Goal: Task Accomplishment & Management: Use online tool/utility

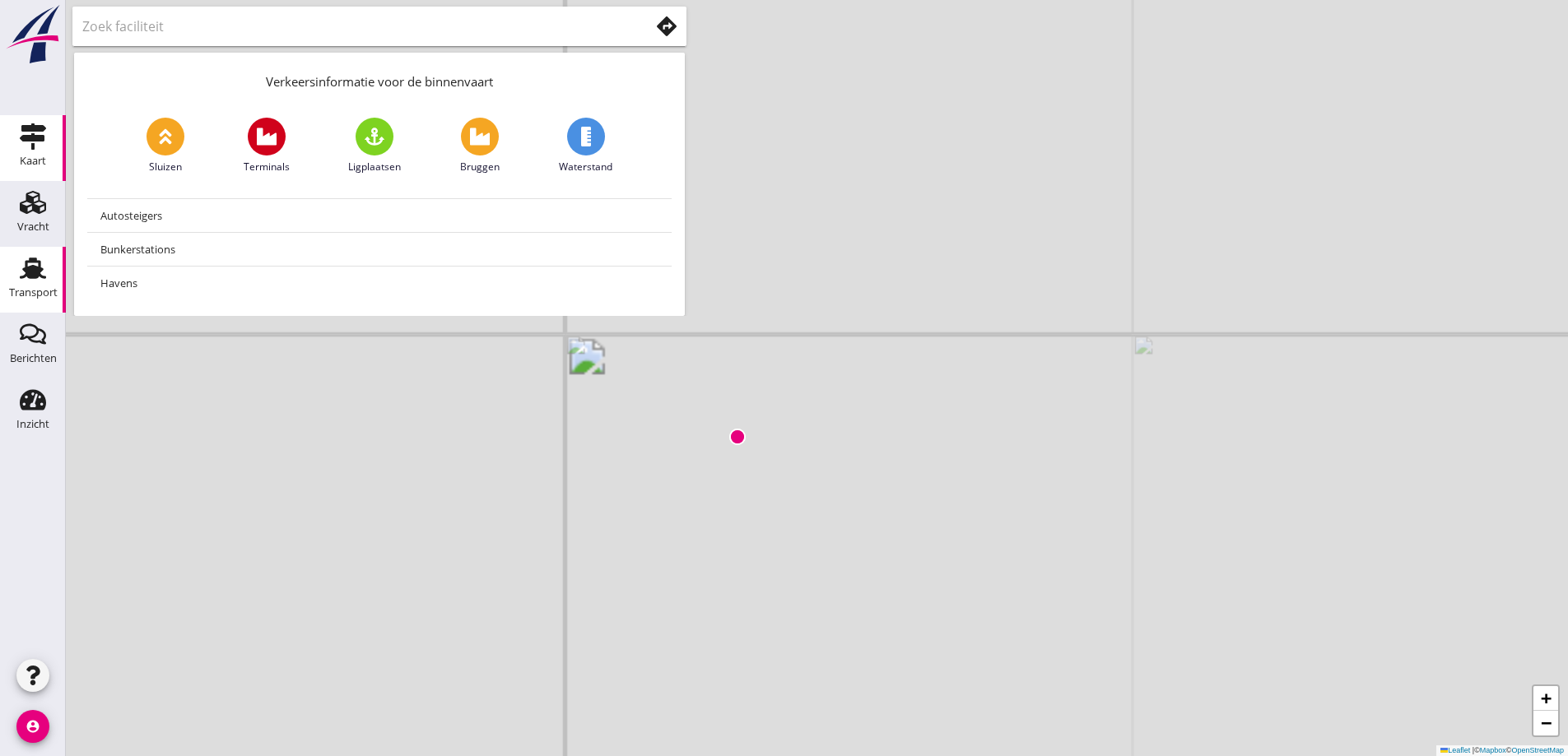
click at [41, 272] on use at bounding box center [33, 268] width 27 height 22
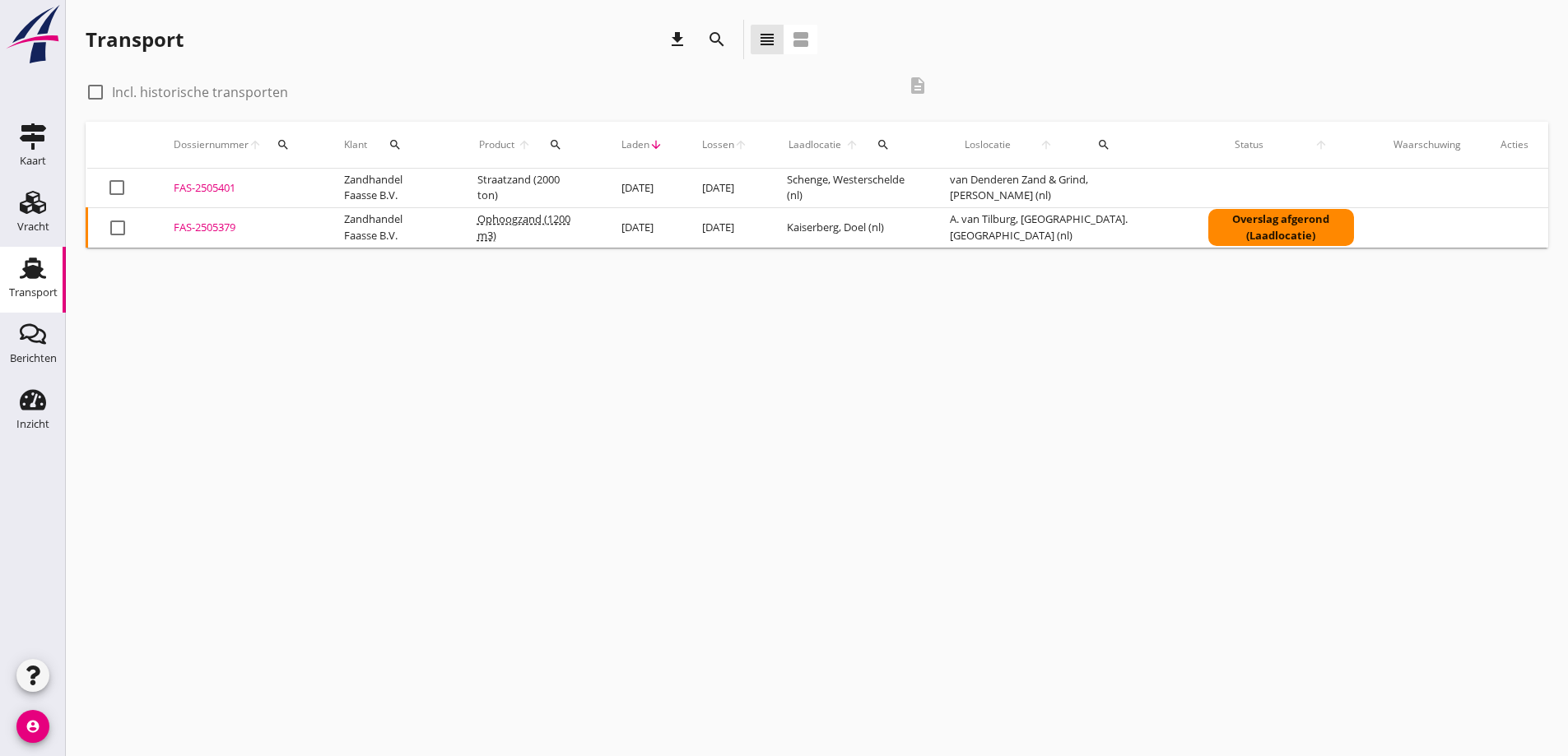
click at [209, 225] on div "FAS-2505379" at bounding box center [239, 228] width 131 height 17
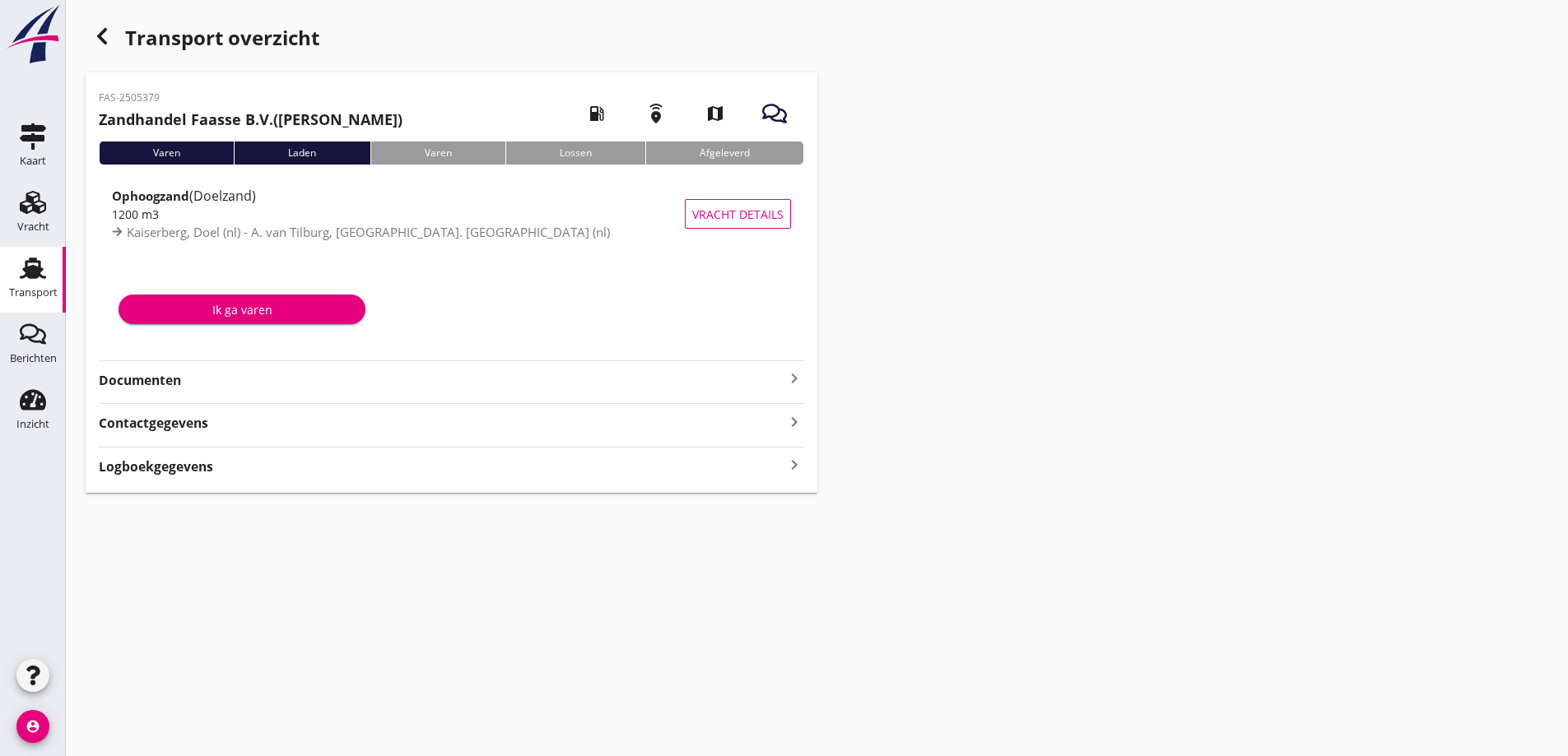
click at [148, 380] on strong "Documenten" at bounding box center [441, 380] width 686 height 19
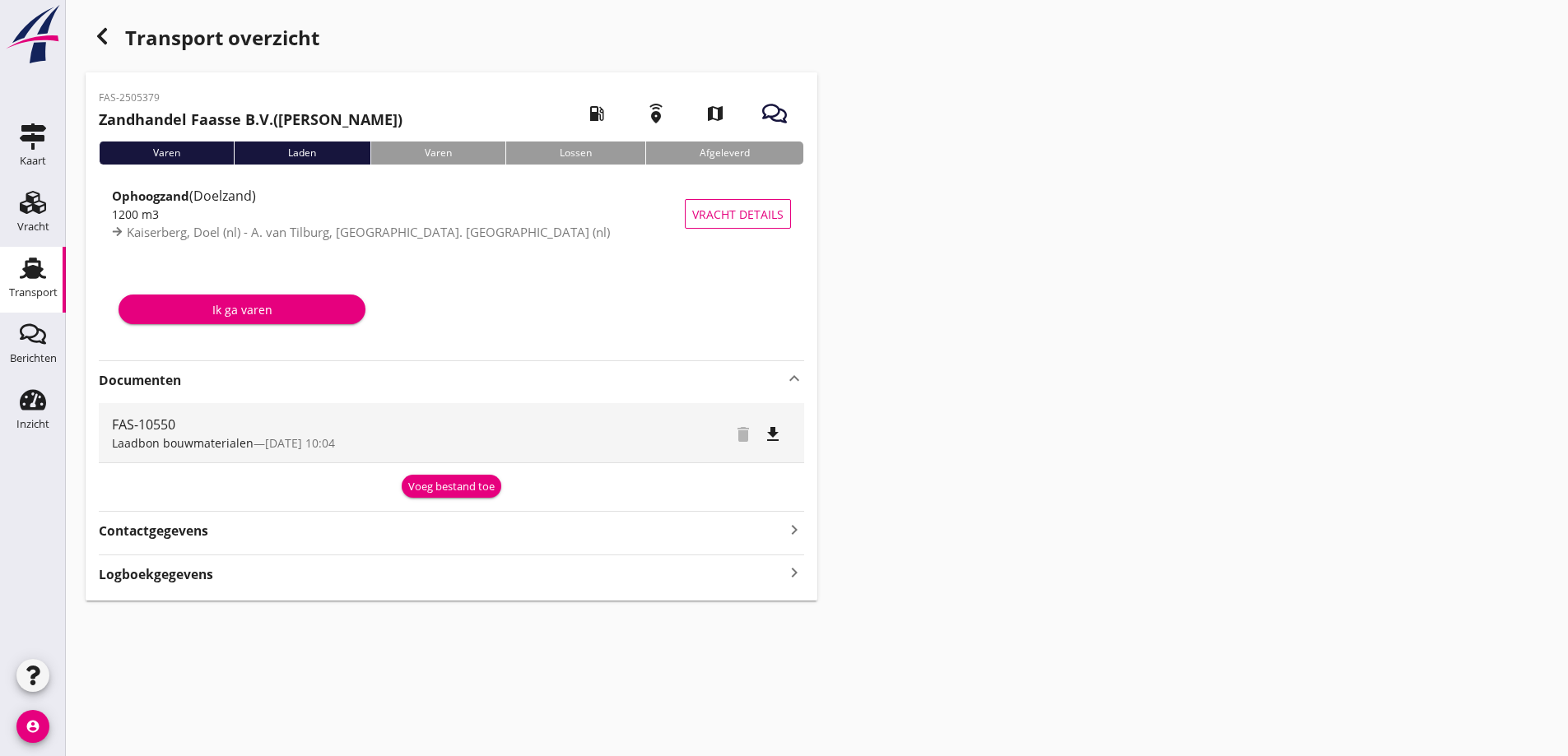
click at [436, 481] on div "Voeg bestand toe" at bounding box center [451, 487] width 87 height 17
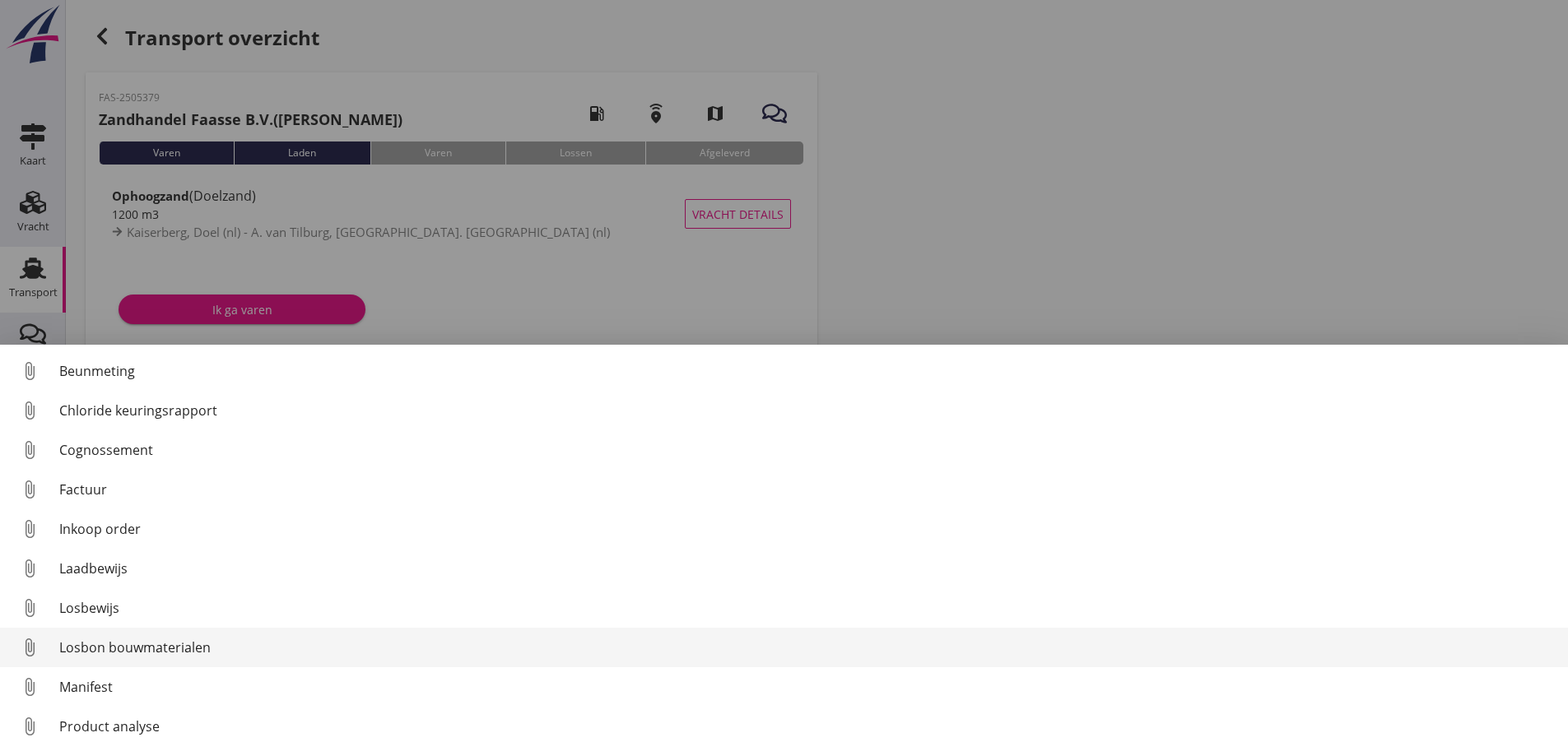
click at [89, 643] on div "Losbon bouwmaterialen" at bounding box center [807, 648] width 1495 height 20
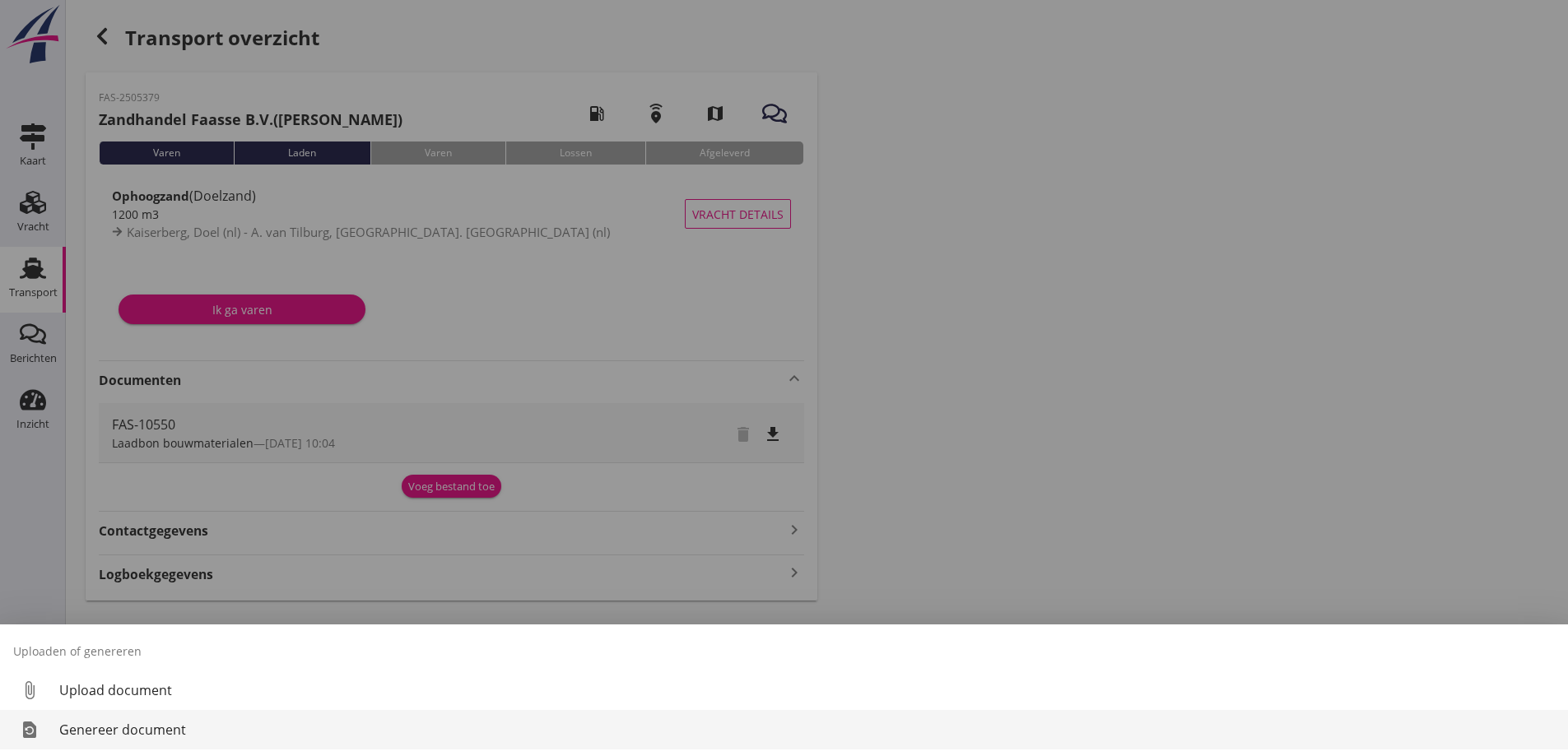
click at [83, 738] on div "Genereer document" at bounding box center [807, 729] width 1495 height 20
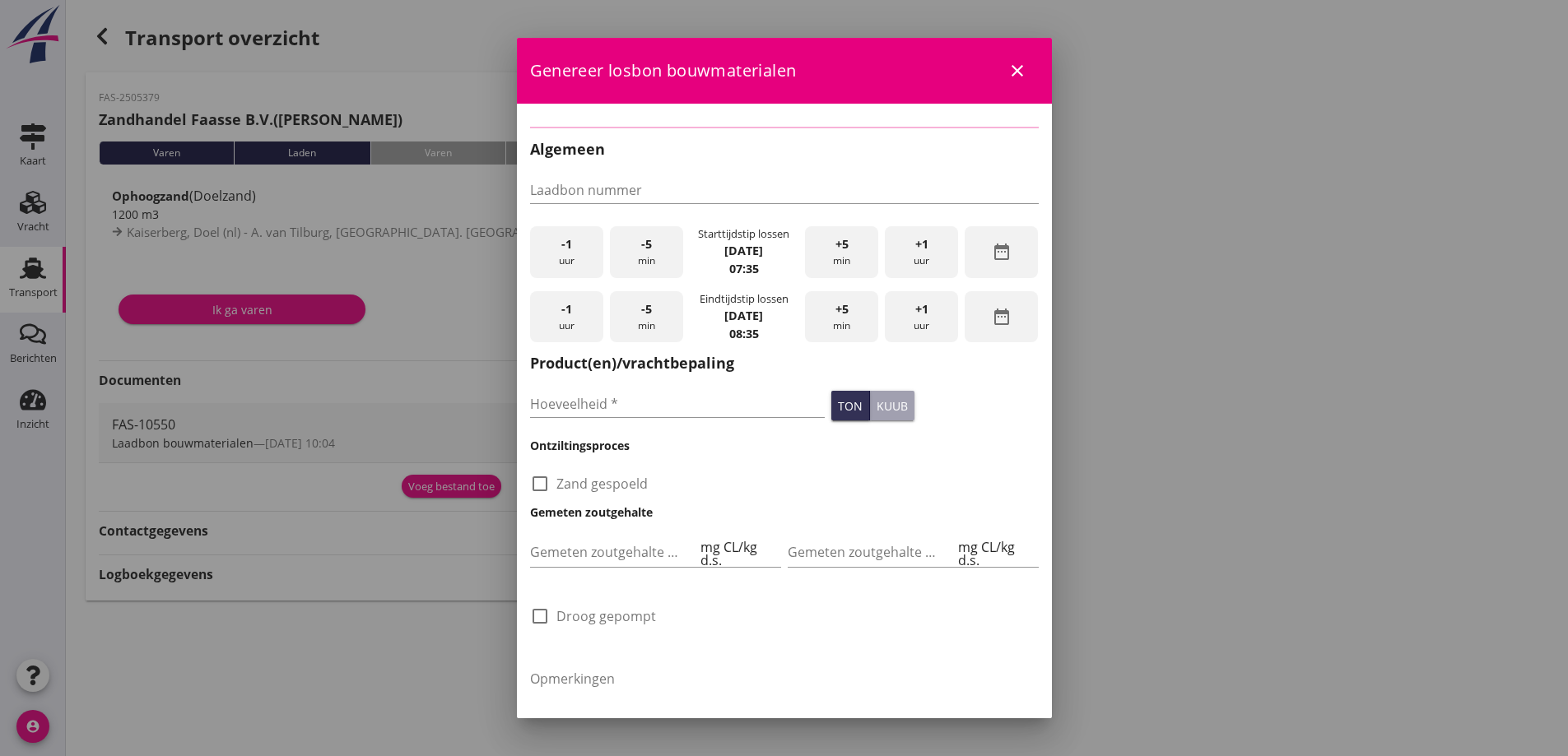
type input "FAS-10550"
checkbox input "true"
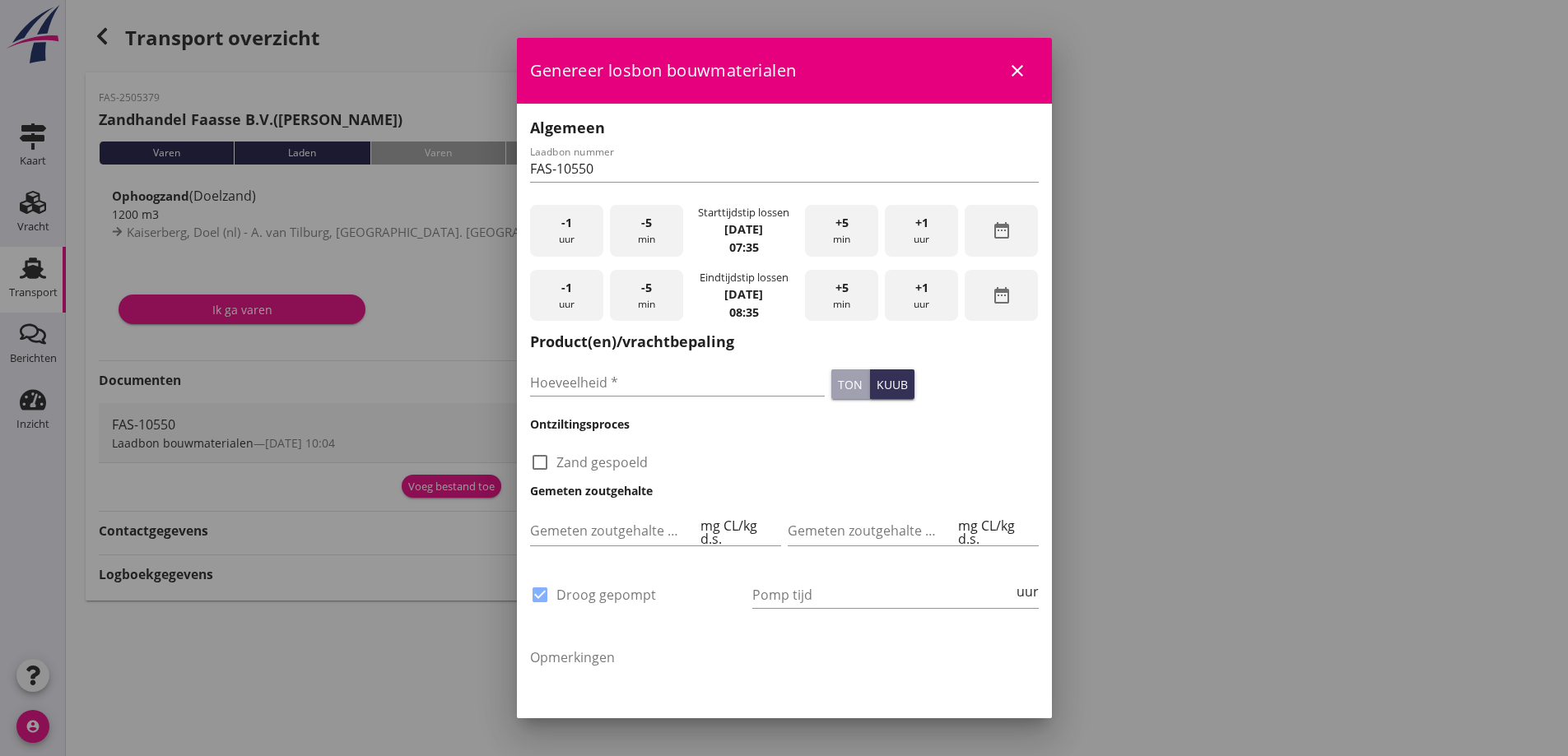
click at [575, 229] on div "-1 uur" at bounding box center [566, 231] width 73 height 52
click at [575, 230] on div "-1 uur" at bounding box center [566, 231] width 73 height 52
click at [905, 238] on div "+1 uur" at bounding box center [922, 231] width 73 height 52
click at [646, 237] on div "-5 min" at bounding box center [646, 231] width 73 height 52
click at [877, 384] on div "kuub" at bounding box center [892, 384] width 31 height 18
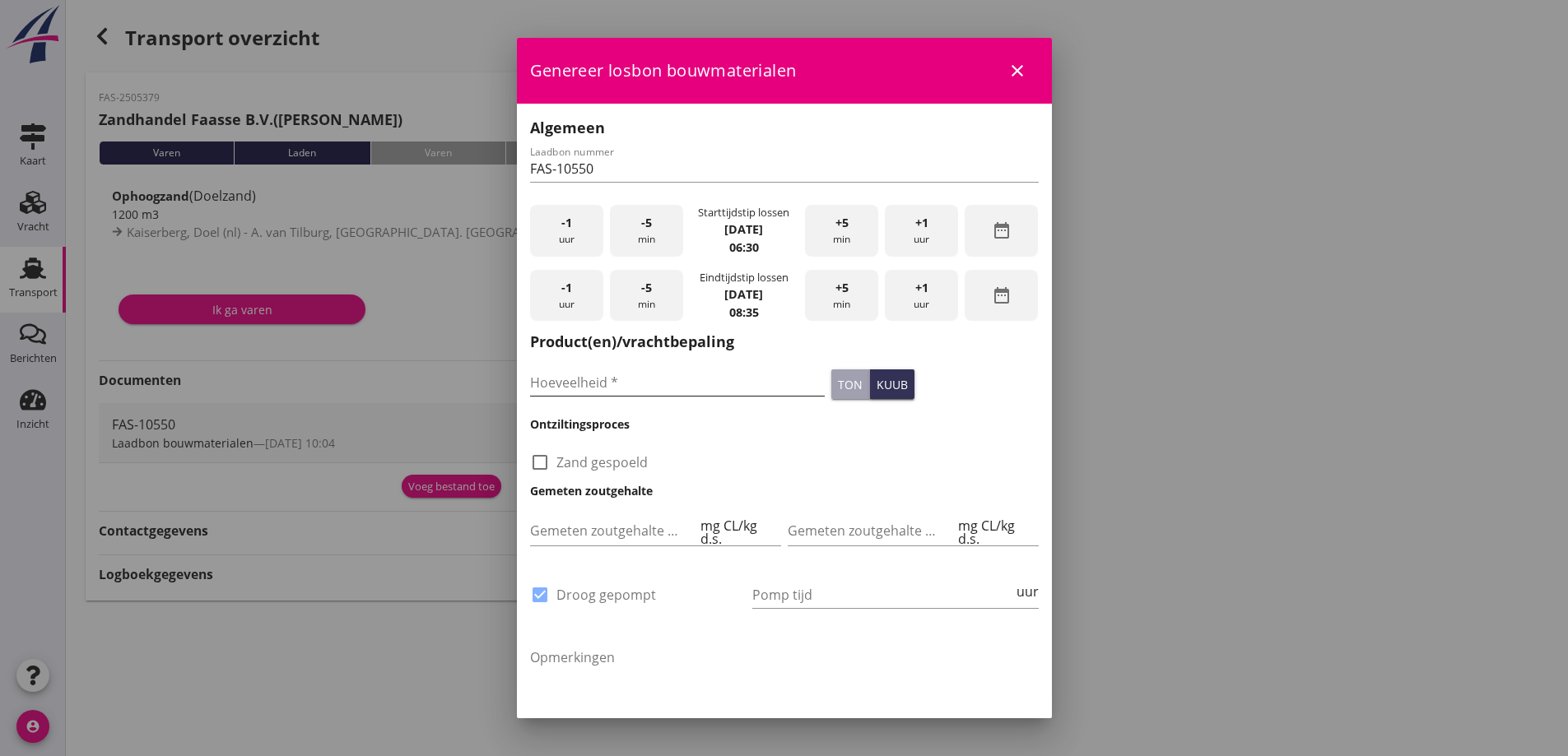
click at [650, 391] on input "Hoeveelheid *" at bounding box center [677, 383] width 295 height 27
type input "1200"
click at [904, 300] on div "+1 uur" at bounding box center [922, 296] width 73 height 52
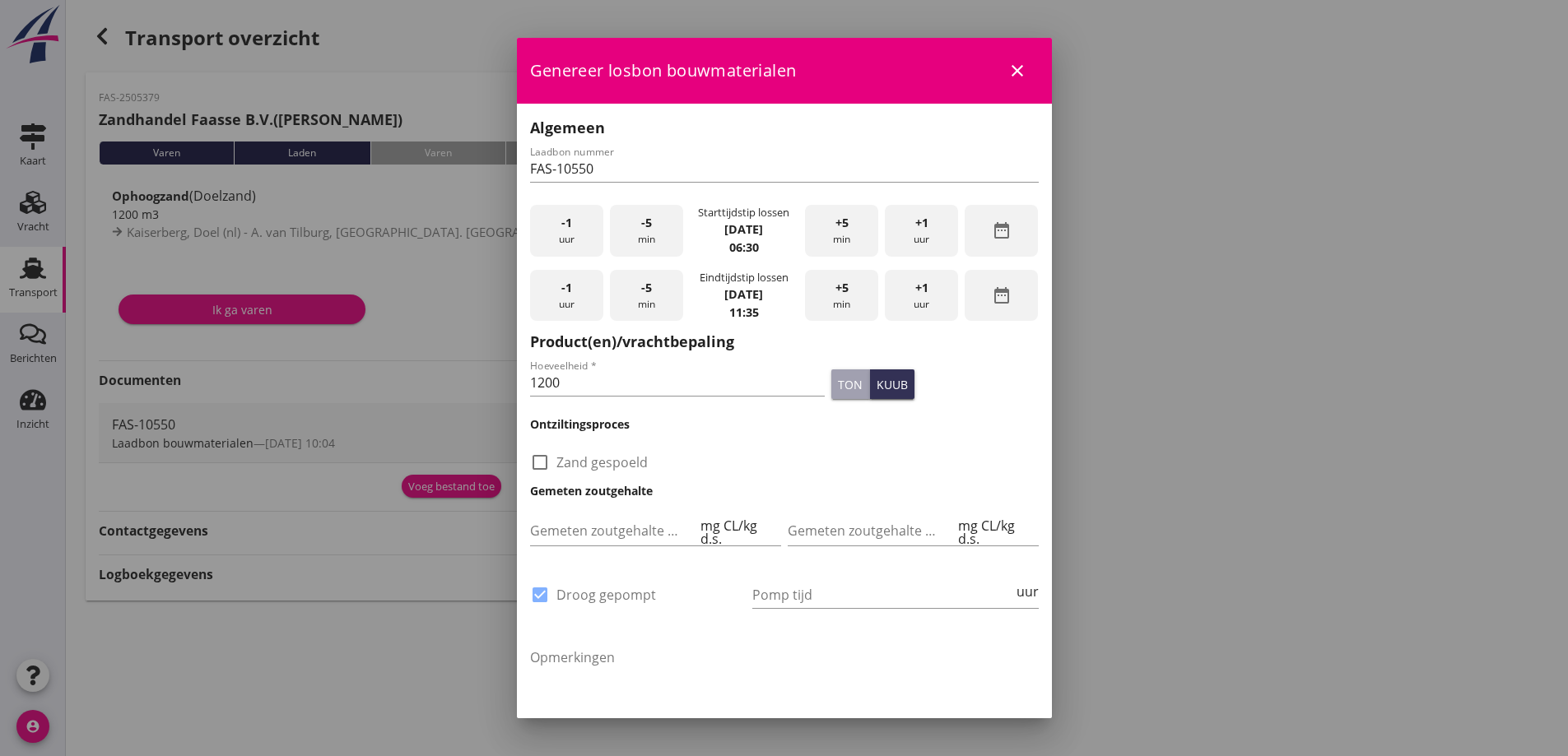
click at [839, 291] on span "+5" at bounding box center [842, 288] width 13 height 18
click at [838, 289] on span "+5" at bounding box center [842, 288] width 13 height 18
click at [838, 290] on span "+5" at bounding box center [842, 288] width 13 height 18
click at [838, 292] on span "+5" at bounding box center [842, 288] width 13 height 18
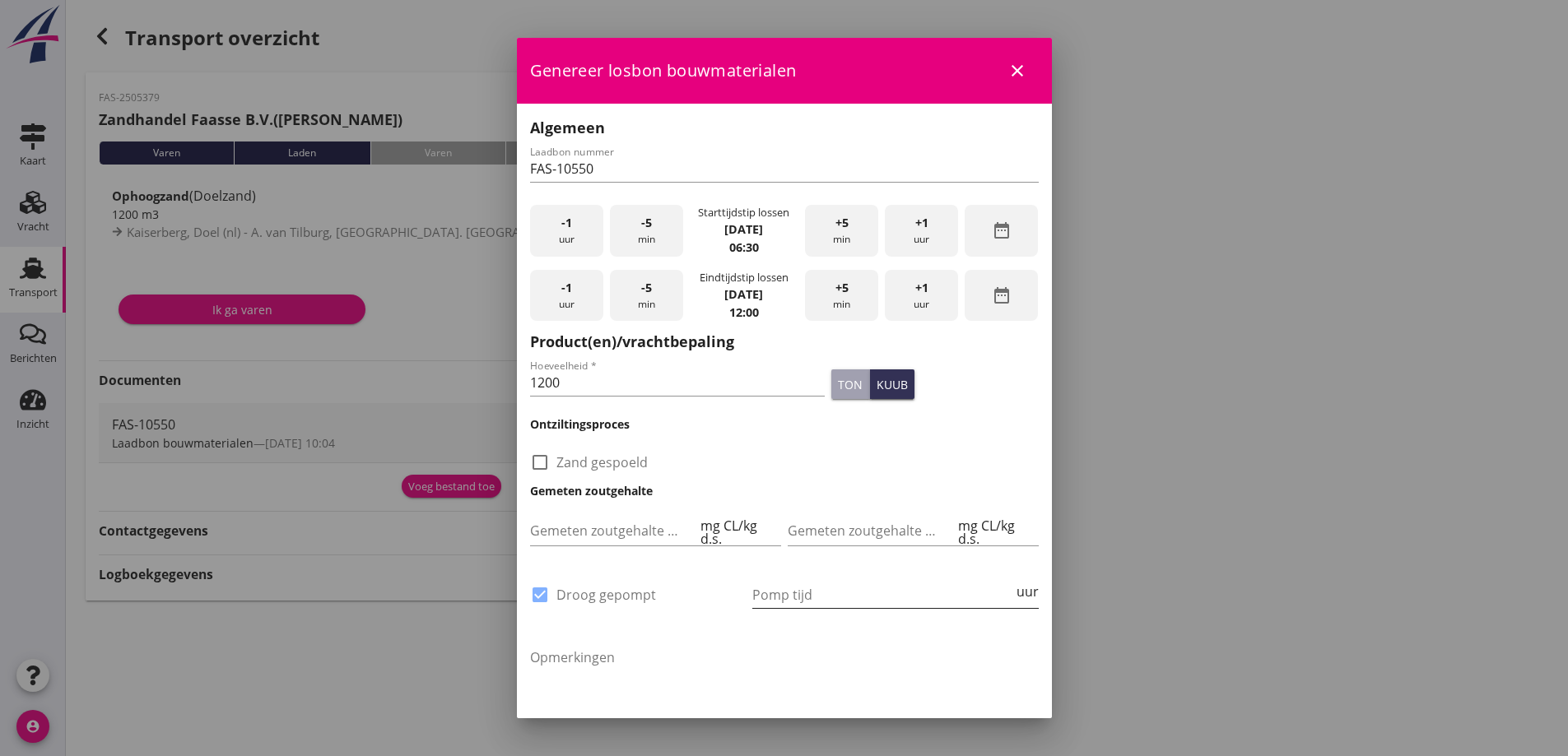
click at [780, 588] on input "Pomp tijd" at bounding box center [882, 595] width 261 height 27
click at [875, 589] on input "Pomp tijd" at bounding box center [882, 595] width 261 height 27
type input "20"
click at [1332, 402] on div at bounding box center [784, 378] width 1568 height 756
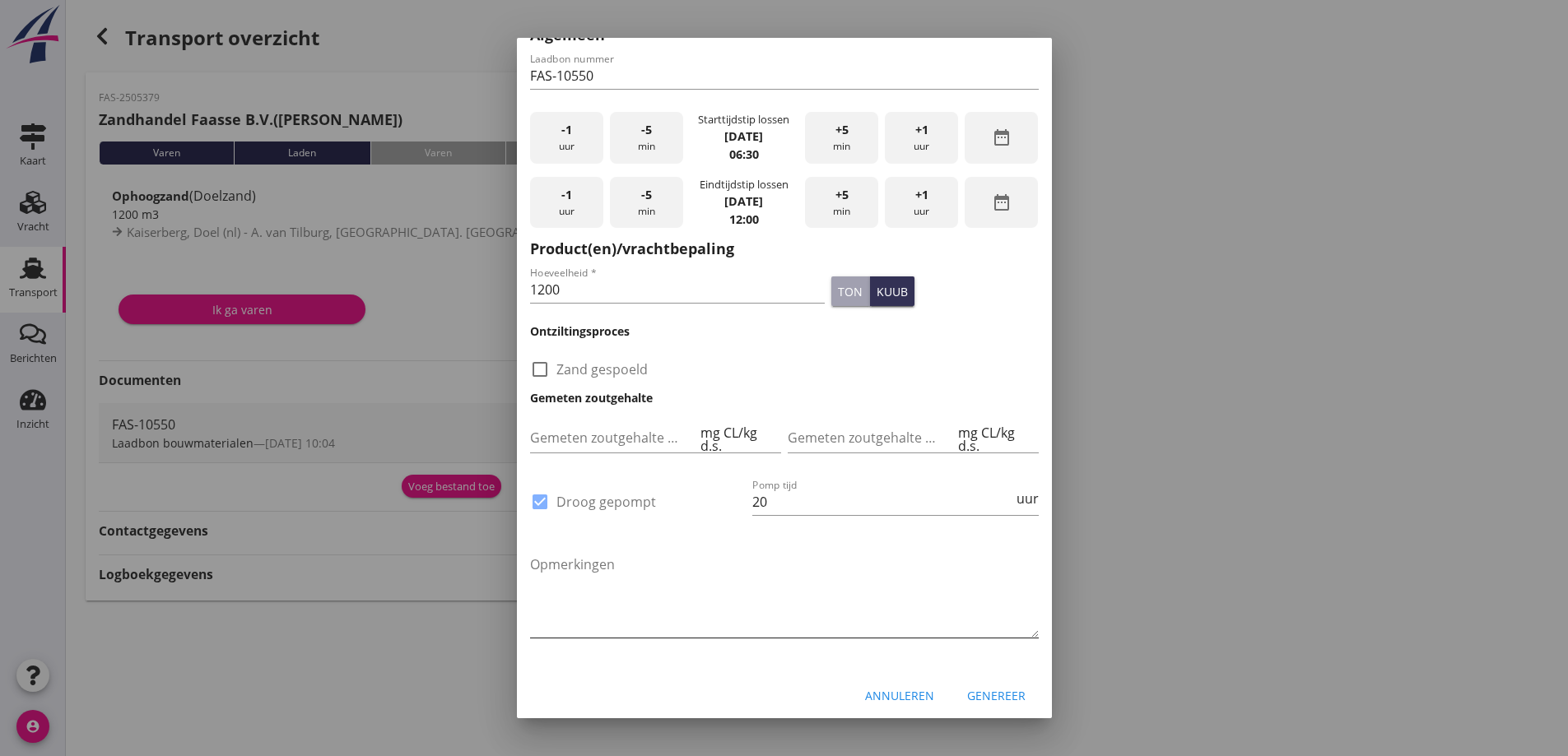
scroll to position [98, 0]
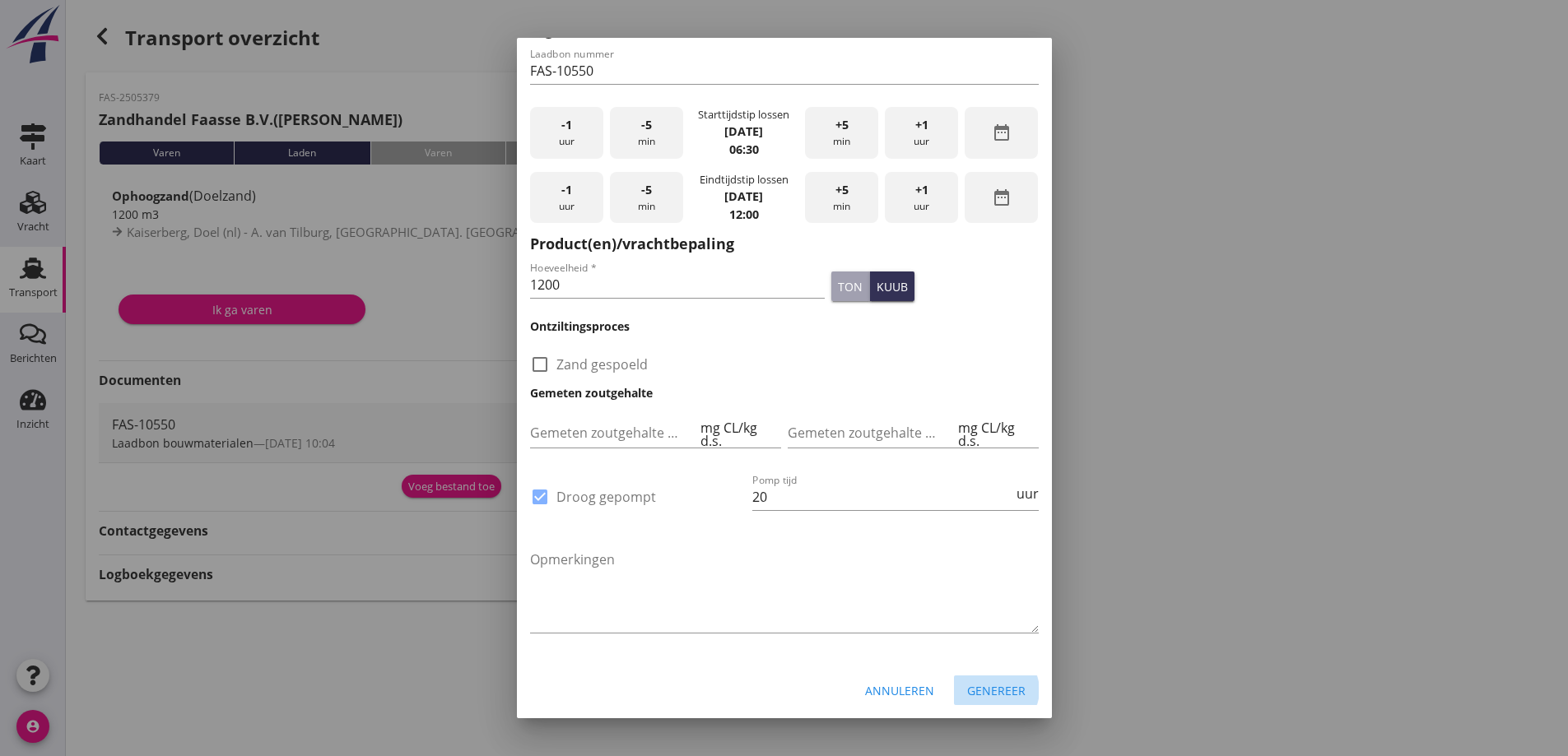
click at [967, 683] on div "Genereer" at bounding box center [996, 690] width 58 height 18
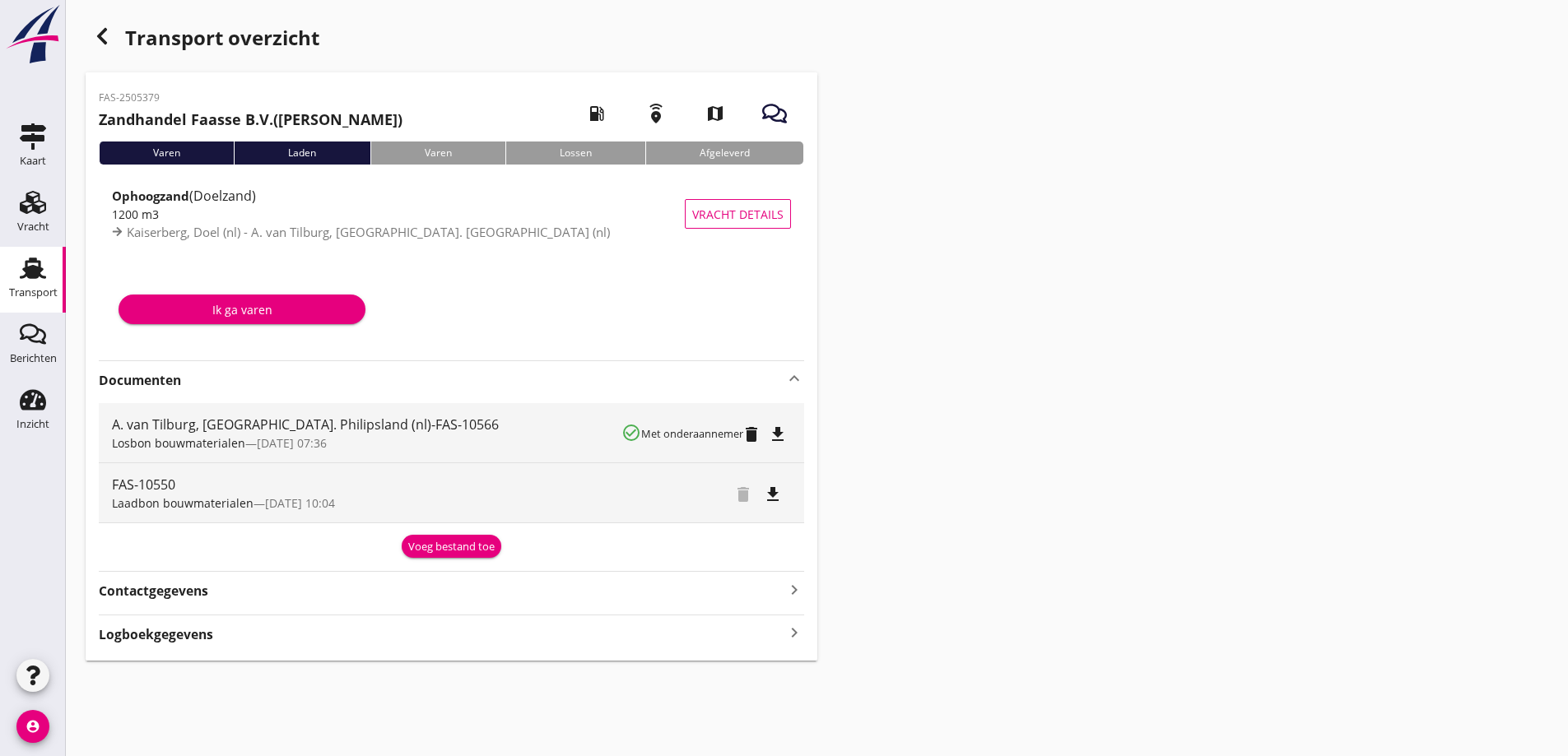
click at [782, 433] on icon "file_download" at bounding box center [778, 434] width 20 height 20
